Goal: Task Accomplishment & Management: Manage account settings

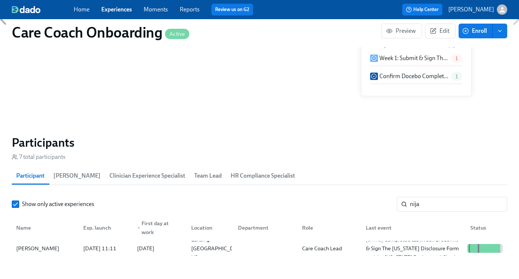
scroll to position [0, 2291]
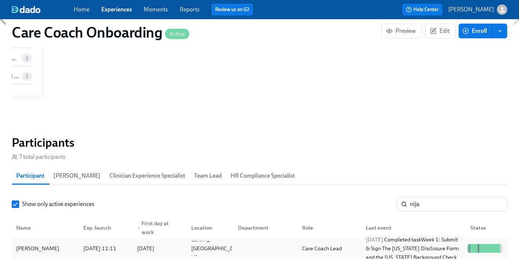
click at [363, 245] on div "2025/08/27 Completed task Week 1: Submit & Sign The Utah Disclosure Form and th…" at bounding box center [414, 248] width 102 height 27
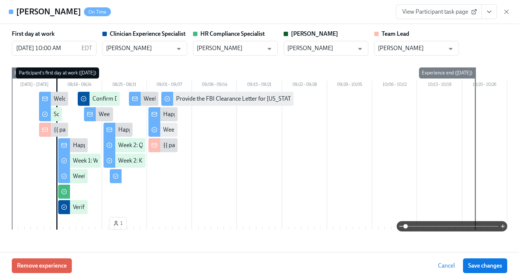
click at [437, 10] on span "View Participant task page" at bounding box center [438, 11] width 73 height 7
click at [490, 11] on icon "View task page" at bounding box center [488, 11] width 7 height 7
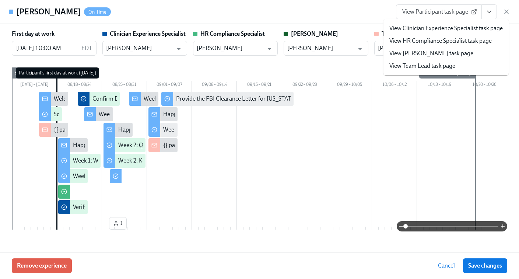
click at [426, 28] on link "View Clinician Experience Specialist task page" at bounding box center [445, 28] width 113 height 8
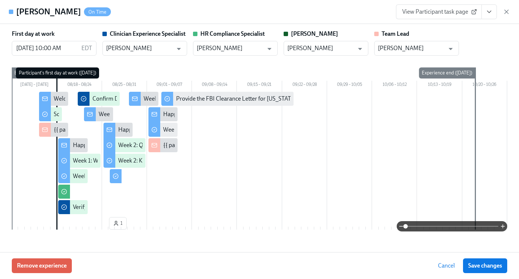
click at [489, 8] on icon "View task page" at bounding box center [488, 11] width 7 height 7
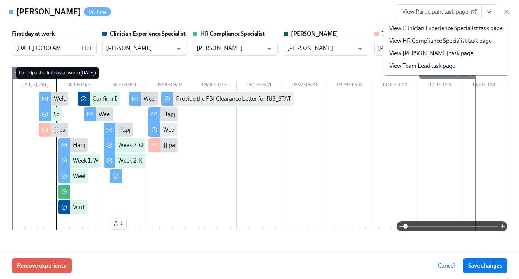
click at [435, 41] on link "View HR Compliance Specialist task page" at bounding box center [440, 41] width 102 height 8
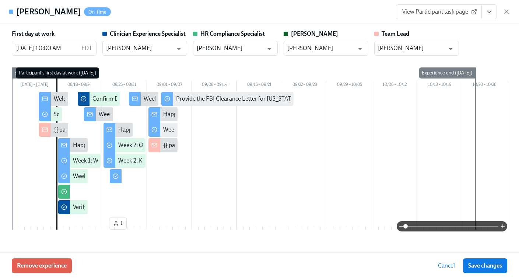
click at [443, 11] on span "View Participant task page" at bounding box center [438, 11] width 73 height 7
click at [487, 14] on icon "View task page" at bounding box center [488, 11] width 7 height 7
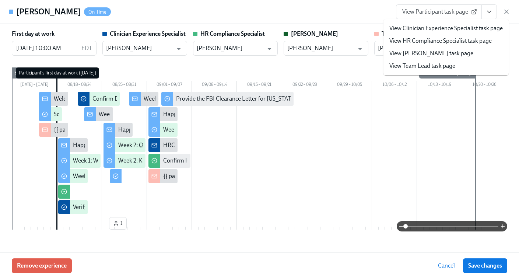
click at [441, 37] on link "View HR Compliance Specialist task page" at bounding box center [440, 41] width 102 height 8
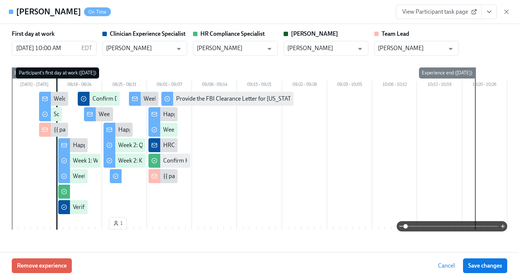
click at [450, 11] on span "View Participant task page" at bounding box center [438, 11] width 73 height 7
click at [485, 15] on icon "View task page" at bounding box center [488, 11] width 7 height 7
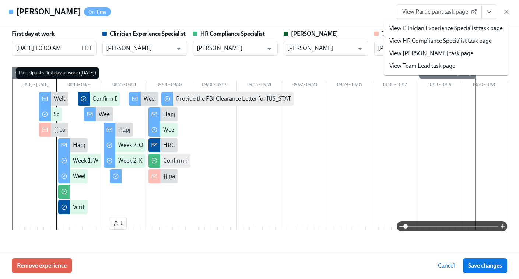
click at [446, 41] on link "View HR Compliance Specialist task page" at bounding box center [440, 41] width 102 height 8
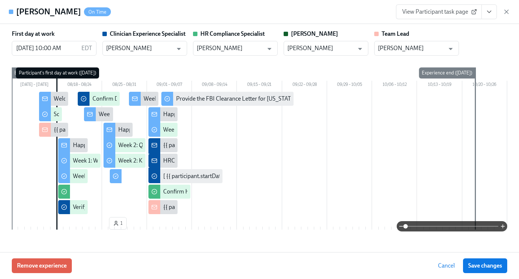
click at [510, 14] on div "Nija Maye On Time View Participant task page" at bounding box center [259, 12] width 519 height 24
click at [485, 8] on icon "View task page" at bounding box center [488, 11] width 7 height 7
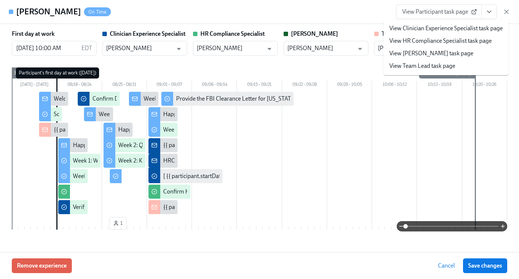
click at [428, 39] on link "View HR Compliance Specialist task page" at bounding box center [440, 41] width 102 height 8
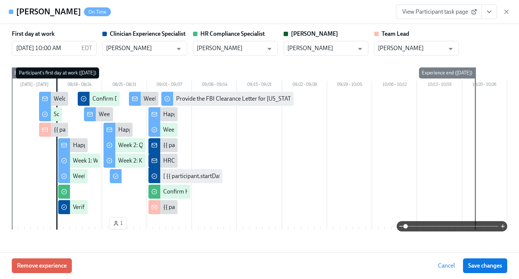
click at [489, 10] on icon "View task page" at bounding box center [488, 11] width 7 height 7
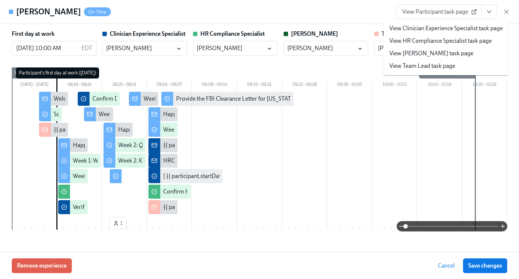
click at [435, 29] on link "View Clinician Experience Specialist task page" at bounding box center [445, 28] width 113 height 8
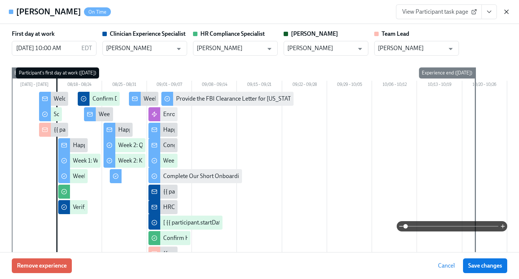
click at [506, 10] on icon "button" at bounding box center [506, 11] width 7 height 7
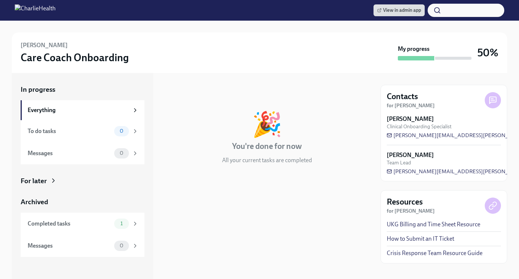
click at [34, 183] on div "For later" at bounding box center [34, 181] width 26 height 10
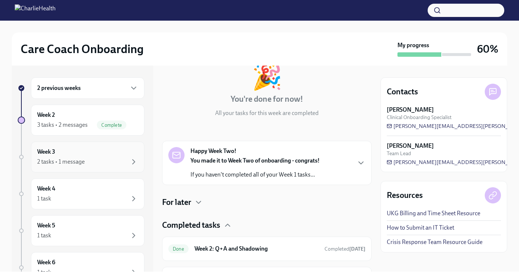
scroll to position [48, 0]
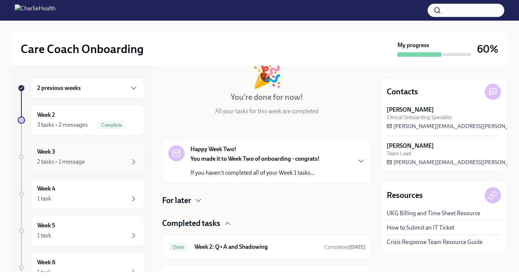
click at [61, 156] on div "Week 3 2 tasks • 1 message" at bounding box center [87, 157] width 101 height 18
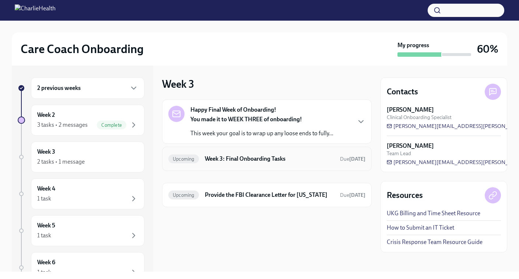
click at [243, 153] on div "Upcoming Week 3: Final Onboarding Tasks Due in 9 days" at bounding box center [266, 159] width 197 height 12
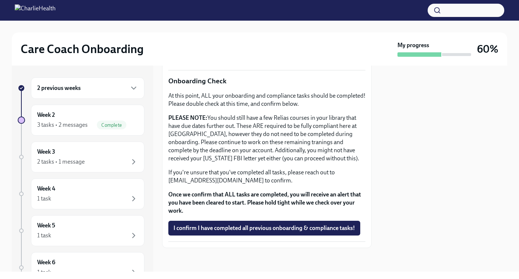
scroll to position [222, 0]
click at [233, 232] on button "I confirm I have completed all previous onboarding & compliance tasks!" at bounding box center [264, 228] width 192 height 15
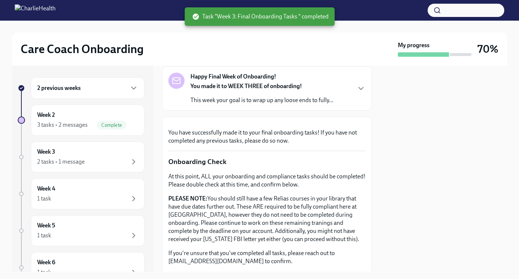
scroll to position [0, 0]
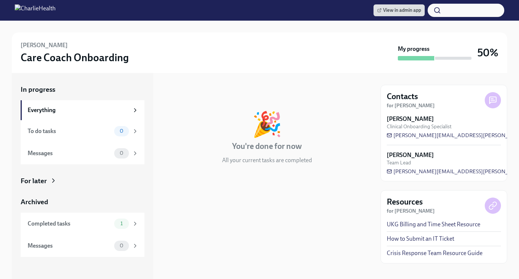
click at [47, 180] on div "For later" at bounding box center [83, 181] width 124 height 10
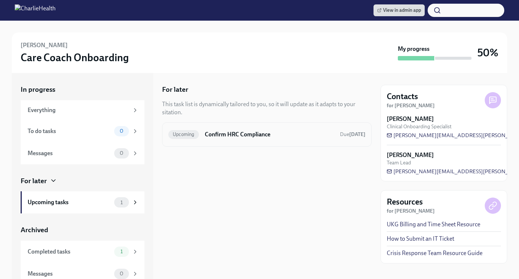
click at [280, 138] on h6 "Confirm HRC Compliance" at bounding box center [269, 134] width 129 height 8
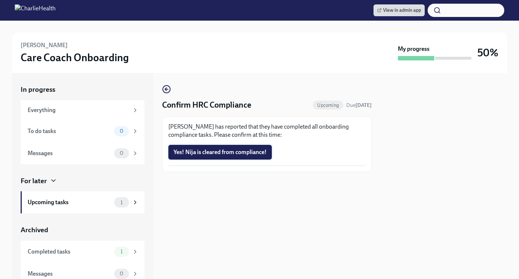
click at [241, 154] on span "Yes! Nija is cleared from compliance!" at bounding box center [219, 151] width 93 height 7
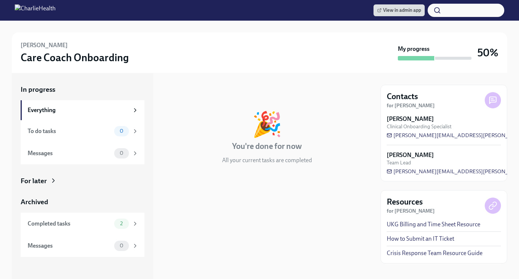
click at [48, 179] on div "For later" at bounding box center [83, 181] width 124 height 10
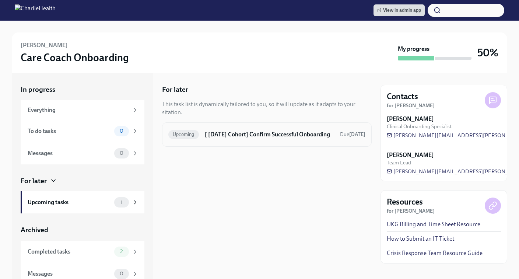
click at [263, 138] on h6 "[ [DATE] Cohort] Confirm Successful Onboarding" at bounding box center [269, 134] width 129 height 8
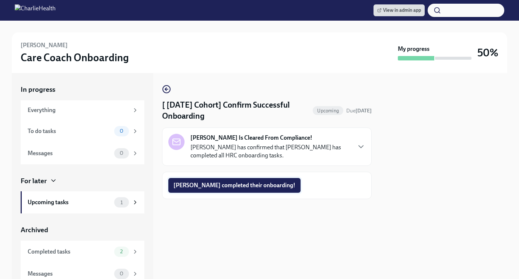
click at [203, 184] on span "[PERSON_NAME] completed their onboarding!" at bounding box center [234, 185] width 122 height 7
